Goal: Information Seeking & Learning: Check status

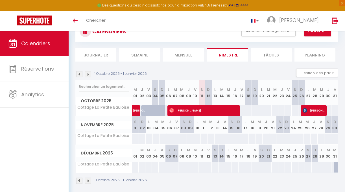
scroll to position [22, 0]
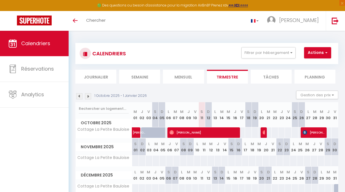
click at [182, 78] on li "Mensuel" at bounding box center [183, 77] width 41 height 14
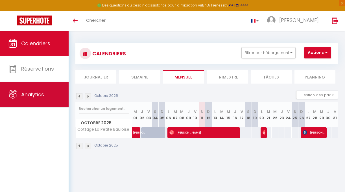
click at [29, 98] on link "Analytics" at bounding box center [34, 94] width 69 height 25
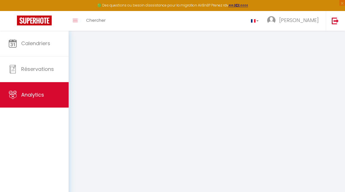
select select "2025"
select select "10"
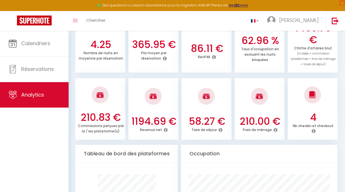
scroll to position [204, 0]
